Goal: Ask a question

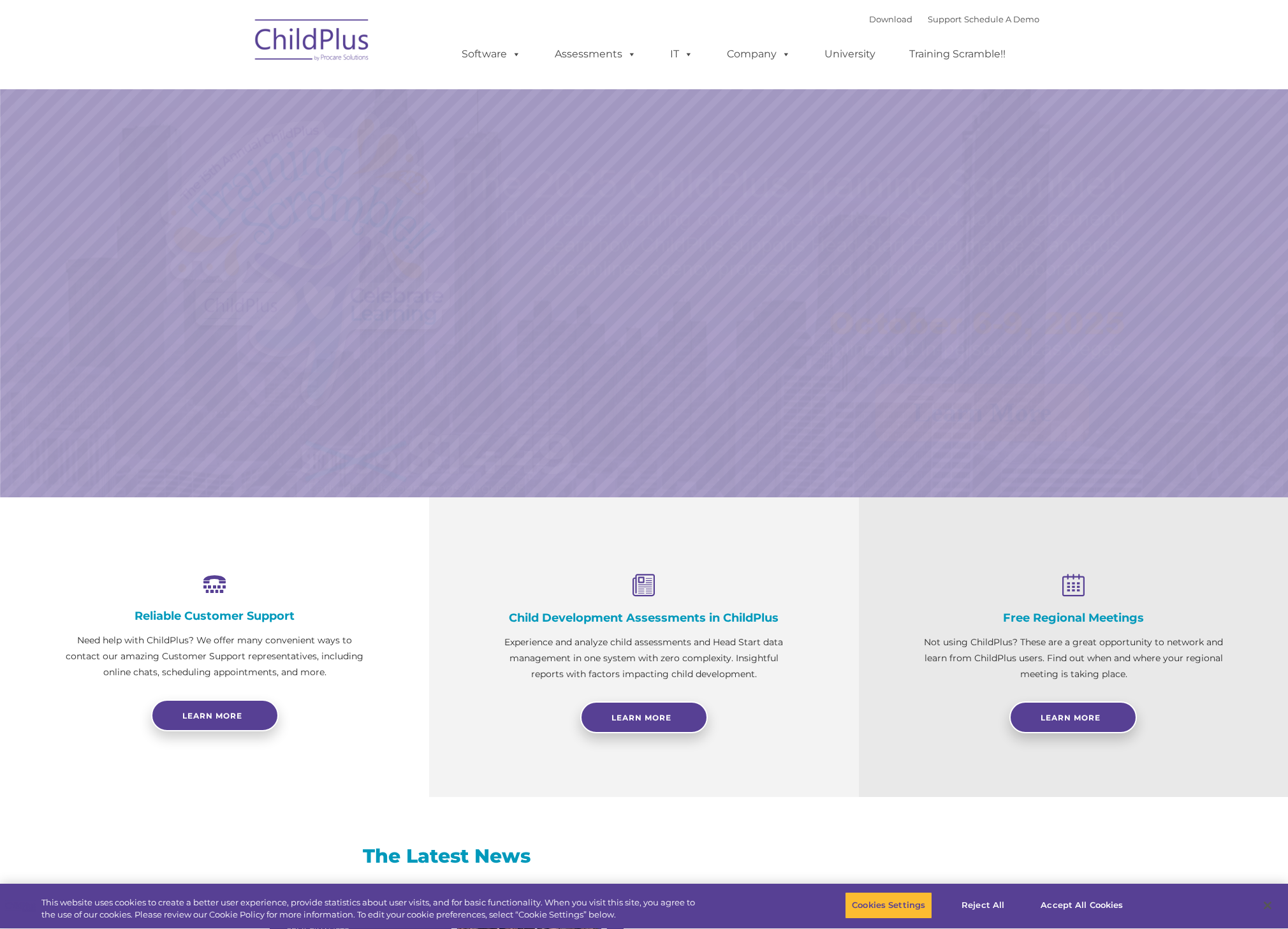
select select "MEDIUM"
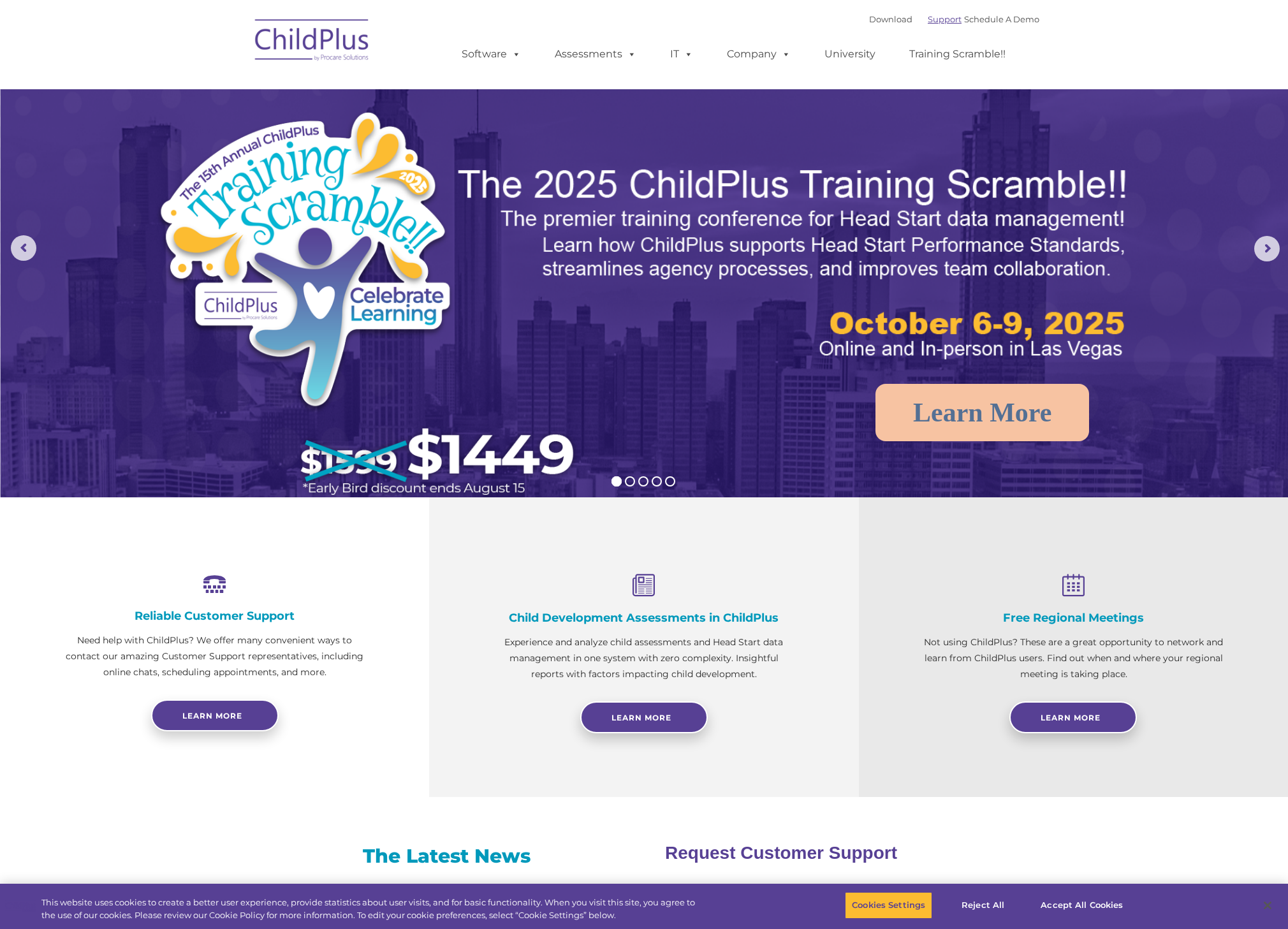
click at [932, 18] on link "Support" at bounding box center [944, 19] width 33 height 11
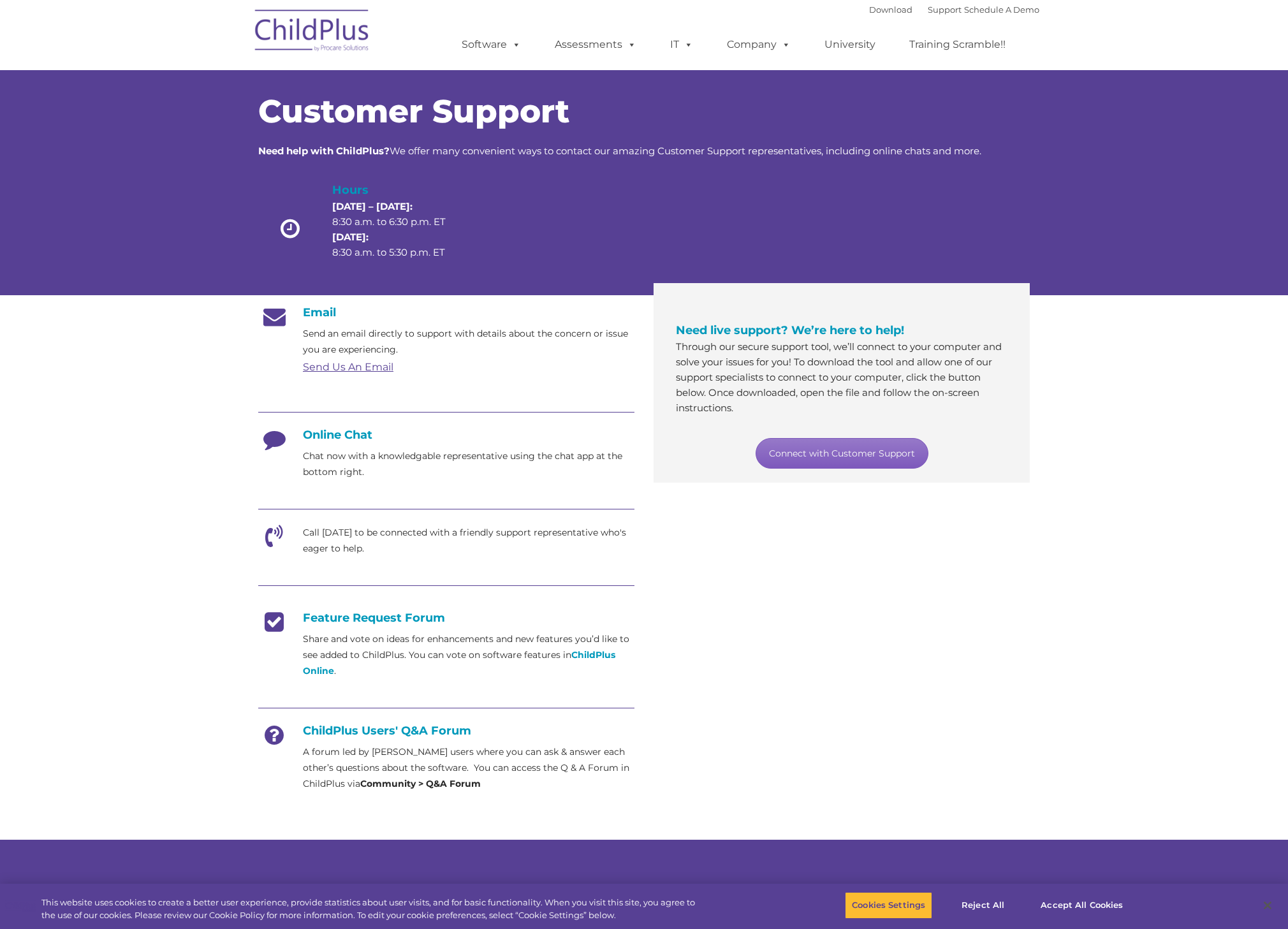
click at [858, 453] on link "Connect with Customer Support" at bounding box center [842, 453] width 172 height 31
